Goal: Information Seeking & Learning: Find contact information

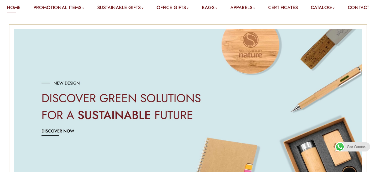
scroll to position [54, 0]
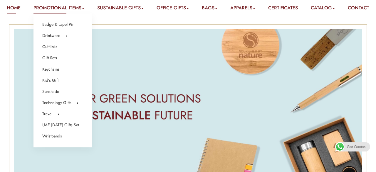
click at [62, 58] on li "Gift Sets" at bounding box center [62, 58] width 41 height 8
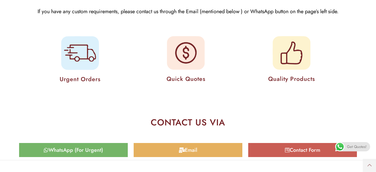
scroll to position [2662, 0]
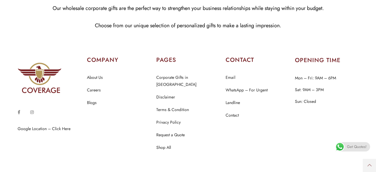
scroll to position [714, 0]
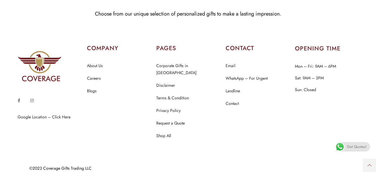
click at [57, 114] on p "Google Location – Click Here" at bounding box center [49, 117] width 63 height 8
click at [41, 117] on link "Google Location – Click Here" at bounding box center [44, 117] width 53 height 6
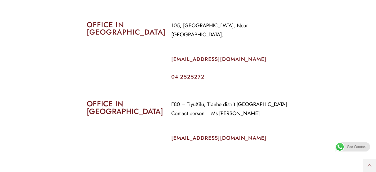
scroll to position [251, 0]
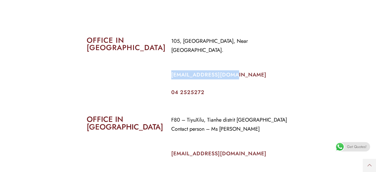
drag, startPoint x: 231, startPoint y: 74, endPoint x: 170, endPoint y: 74, distance: 61.3
click at [170, 74] on div "105, [GEOGRAPHIC_DATA], Near [GEOGRAPHIC_DATA]. [EMAIL_ADDRESS][DOMAIN_NAME] 04…" at bounding box center [230, 65] width 127 height 67
copy link "[EMAIL_ADDRESS][DOMAIN_NAME]"
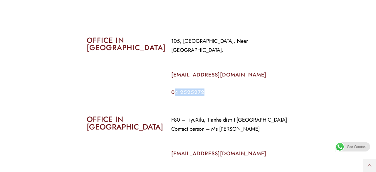
drag, startPoint x: 206, startPoint y: 92, endPoint x: 169, endPoint y: 95, distance: 37.1
click at [169, 95] on div "105, [GEOGRAPHIC_DATA], Near [GEOGRAPHIC_DATA]. [EMAIL_ADDRESS][DOMAIN_NAME] 04…" at bounding box center [230, 65] width 127 height 67
copy link "04 2525272"
click at [346, 146] on div "Get Quotes!" at bounding box center [352, 146] width 35 height 9
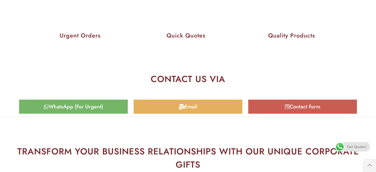
scroll to position [2545, 0]
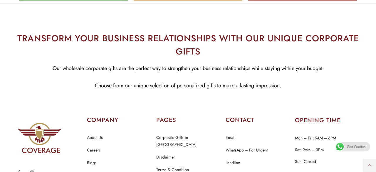
scroll to position [2844, 0]
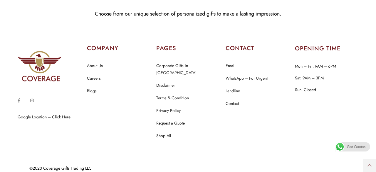
click at [245, 104] on li "Contact" at bounding box center [256, 104] width 63 height 8
click at [236, 104] on link "Contact" at bounding box center [231, 104] width 13 height 8
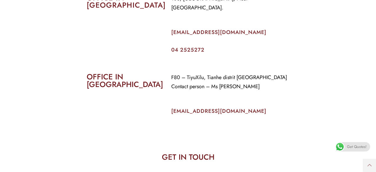
scroll to position [294, 0]
drag, startPoint x: 232, startPoint y: 30, endPoint x: 170, endPoint y: 33, distance: 62.3
click at [170, 33] on div "105, [GEOGRAPHIC_DATA], Near [GEOGRAPHIC_DATA]. [EMAIL_ADDRESS][DOMAIN_NAME] 04…" at bounding box center [230, 22] width 127 height 67
copy link "[EMAIL_ADDRESS][DOMAIN_NAME]"
